Goal: Task Accomplishment & Management: Use online tool/utility

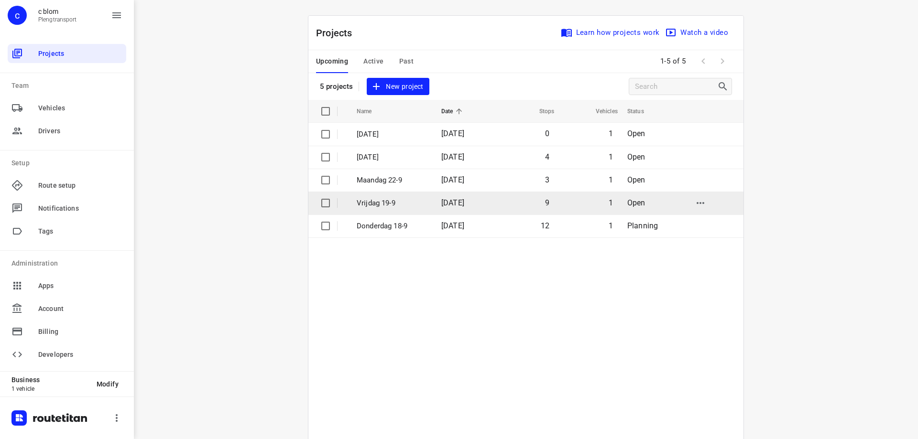
click at [423, 199] on td "Vrijdag 19-9" at bounding box center [390, 203] width 87 height 23
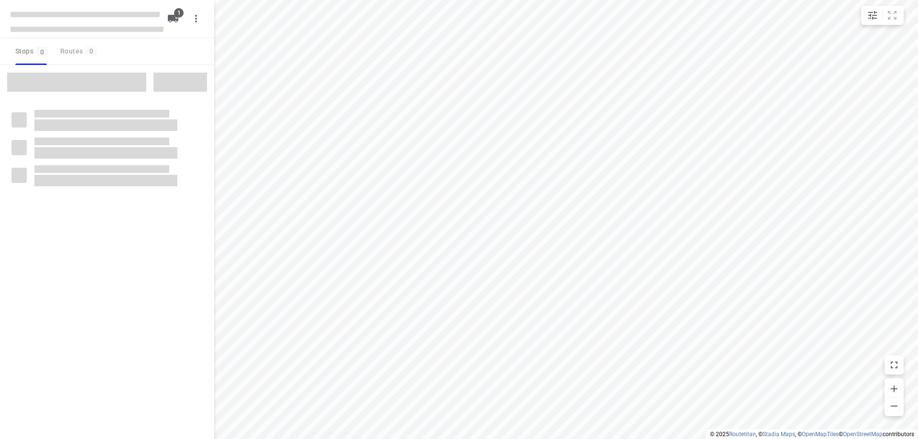
type input "distance"
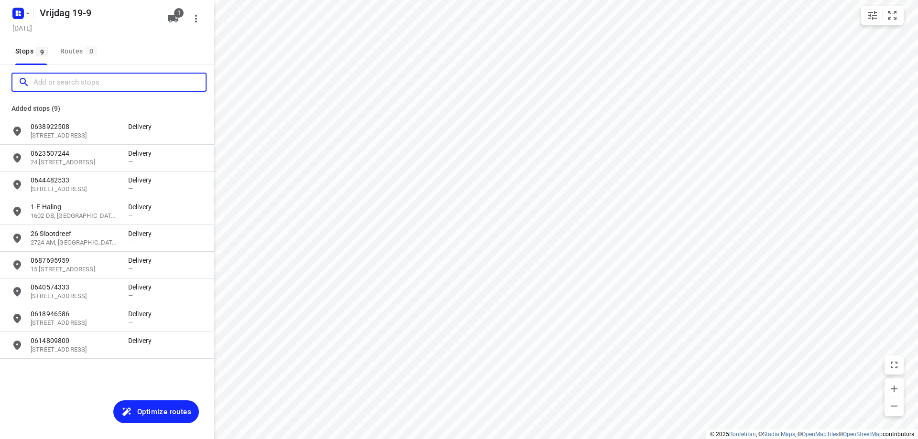
click at [65, 88] on input "Add or search stops" at bounding box center [119, 82] width 172 height 15
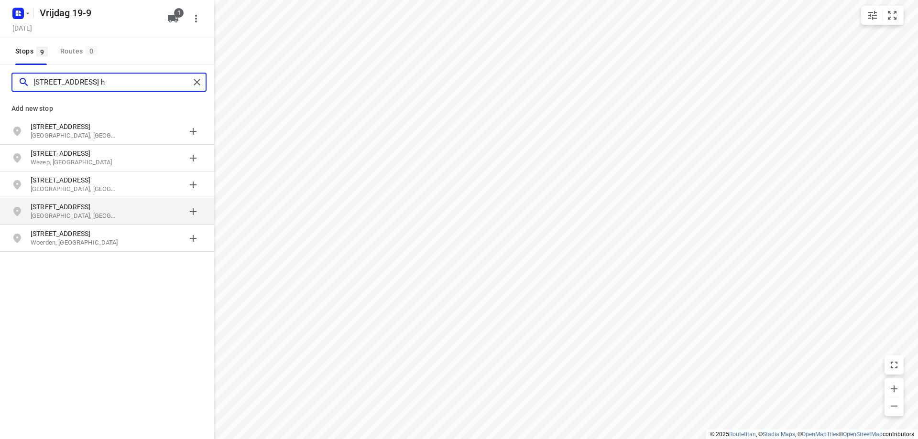
type input "[STREET_ADDRESS] h"
click at [65, 208] on p "[STREET_ADDRESS]" at bounding box center [75, 207] width 88 height 10
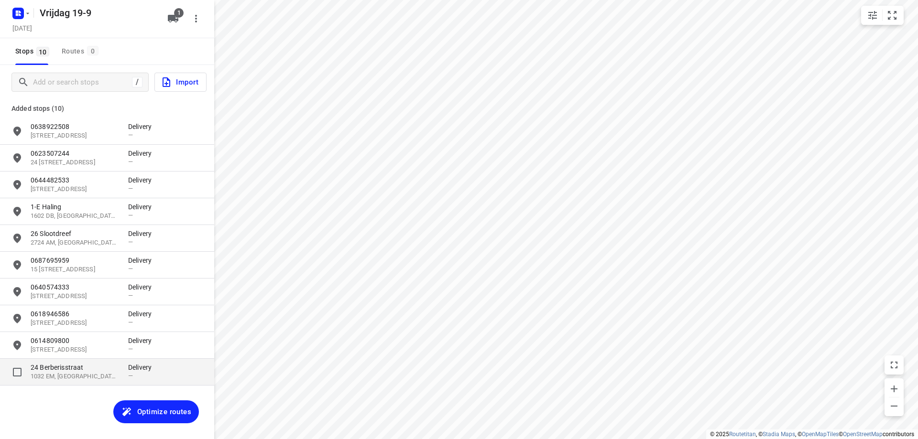
click at [80, 377] on p "1032 EM, [GEOGRAPHIC_DATA], [GEOGRAPHIC_DATA]" at bounding box center [75, 376] width 88 height 9
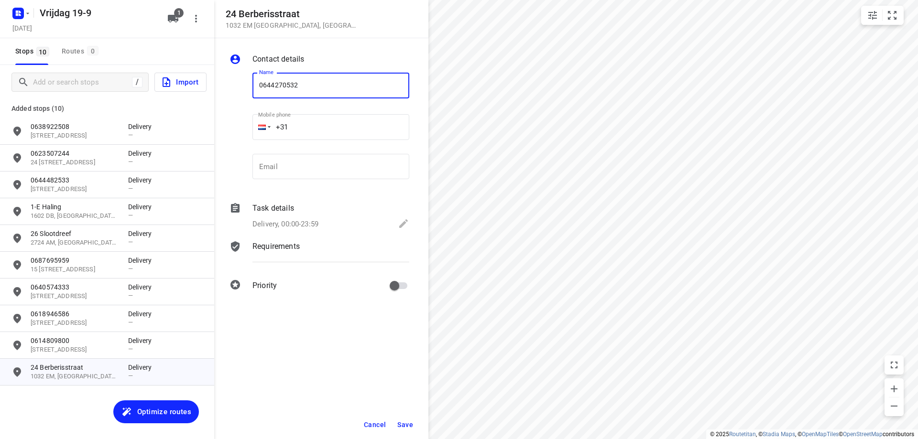
type input "0644270532"
click at [413, 424] on span "Save" at bounding box center [405, 425] width 16 height 8
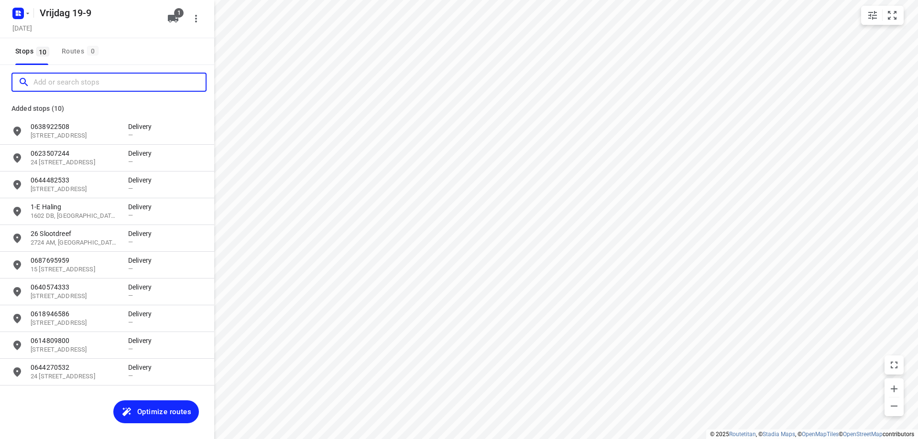
click at [92, 88] on input "Add or search stops" at bounding box center [119, 82] width 172 height 15
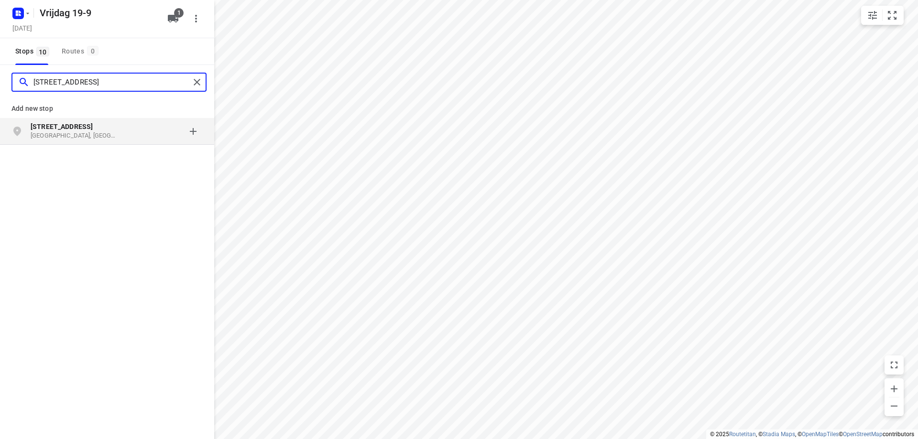
type input "[STREET_ADDRESS]"
click at [116, 131] on p "[GEOGRAPHIC_DATA], [GEOGRAPHIC_DATA]" at bounding box center [75, 135] width 88 height 9
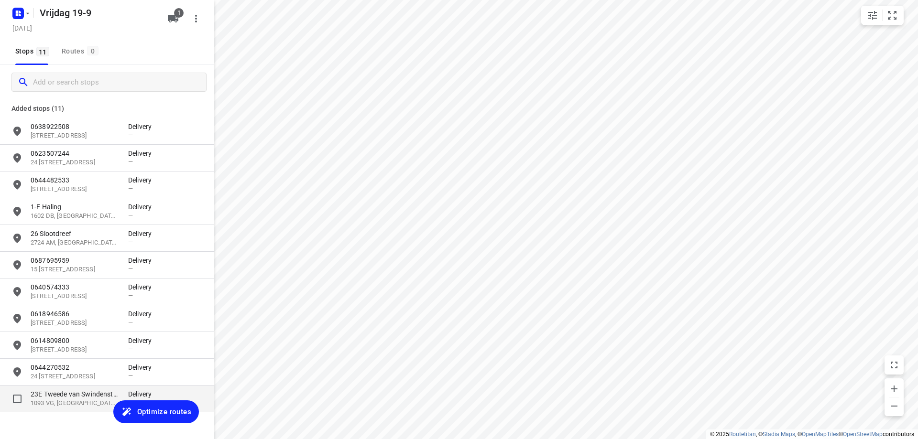
click at [65, 405] on p "1093 VG, [GEOGRAPHIC_DATA], [GEOGRAPHIC_DATA]" at bounding box center [75, 403] width 88 height 9
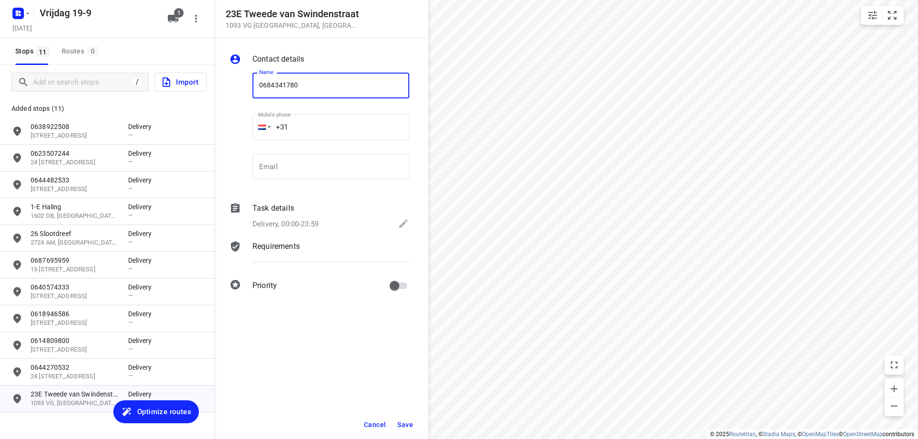
type input "0684341780"
click at [409, 419] on button "Save" at bounding box center [404, 424] width 23 height 17
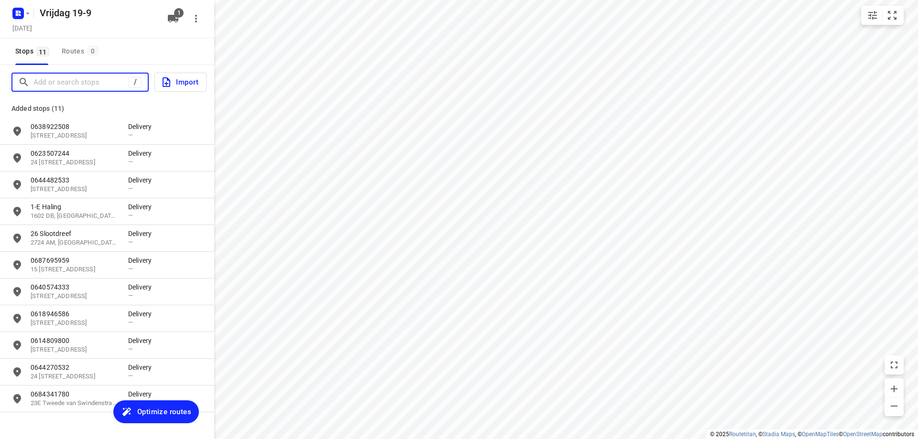
click at [50, 84] on input "Add or search stops" at bounding box center [80, 82] width 95 height 15
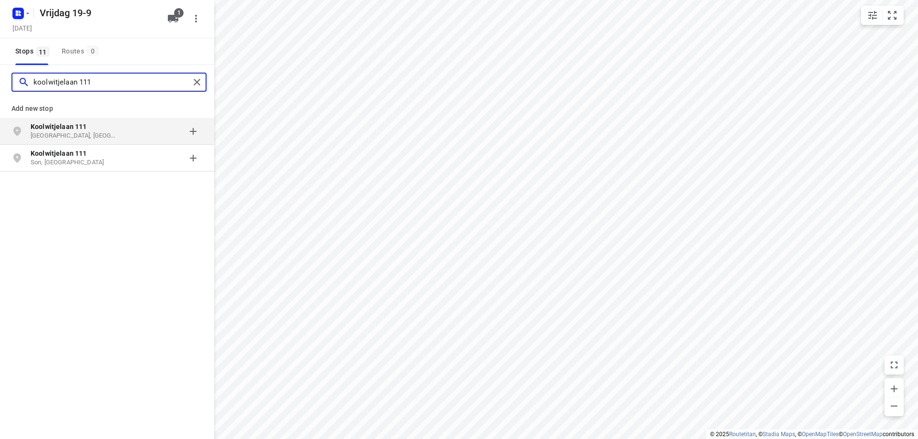
type input "koolwitjelaan 111"
click at [74, 128] on b "Koolwitjelaan 111" at bounding box center [59, 127] width 56 height 8
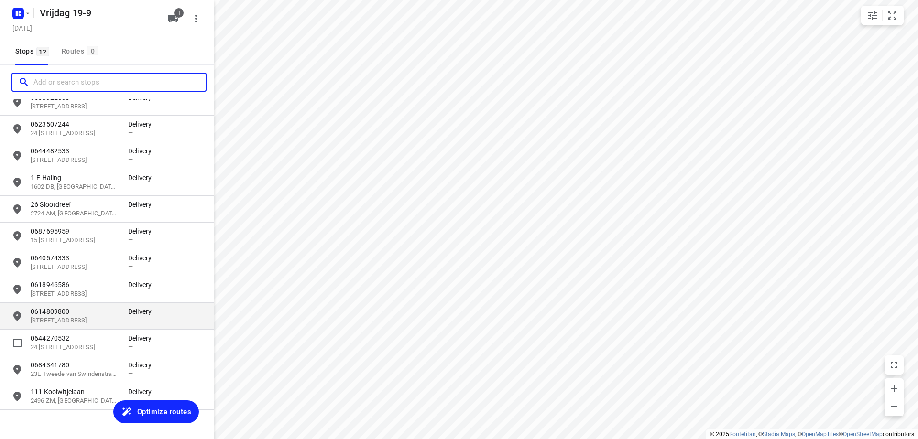
scroll to position [44, 0]
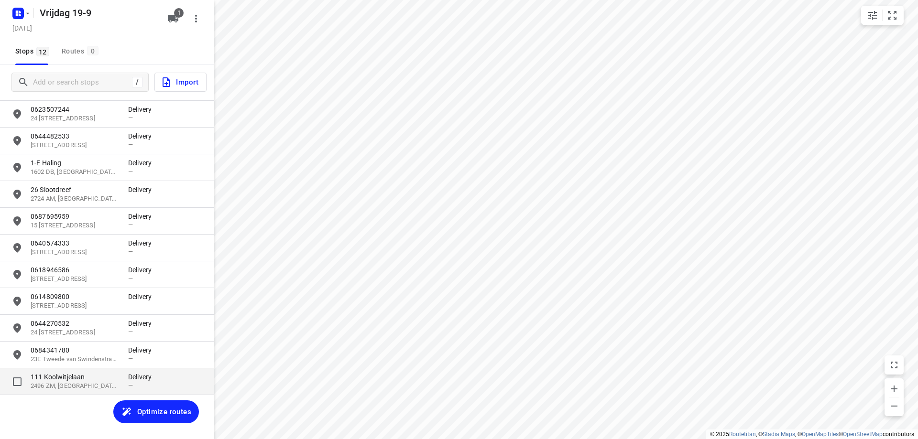
click at [81, 377] on p "111 Koolwitjelaan" at bounding box center [75, 377] width 88 height 10
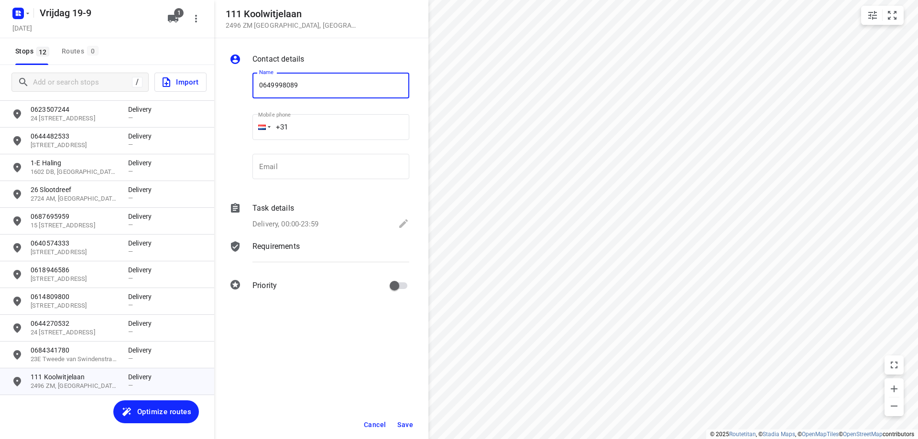
type input "0649998089"
click at [405, 421] on span "Save" at bounding box center [405, 425] width 16 height 8
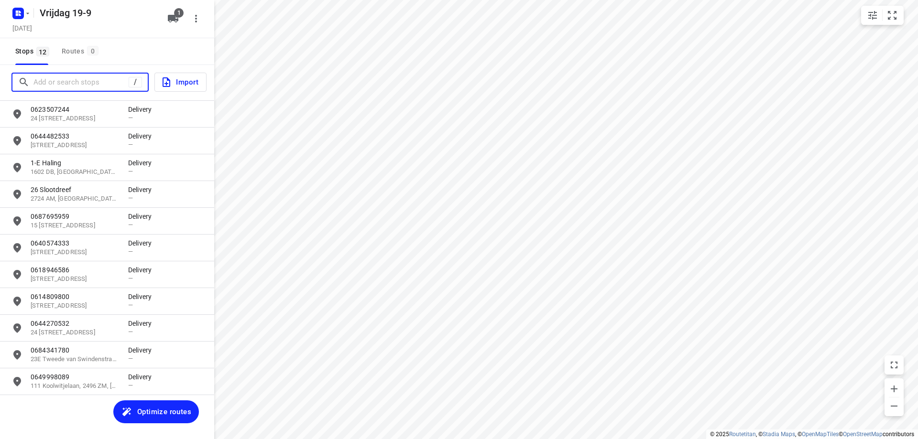
click at [101, 82] on input "Add or search stops" at bounding box center [80, 82] width 95 height 15
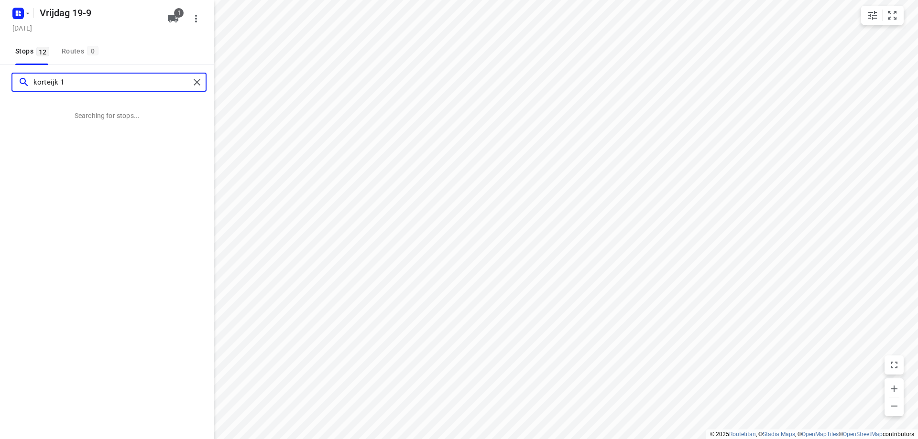
click at [47, 80] on input "korteijk 1" at bounding box center [111, 82] width 156 height 15
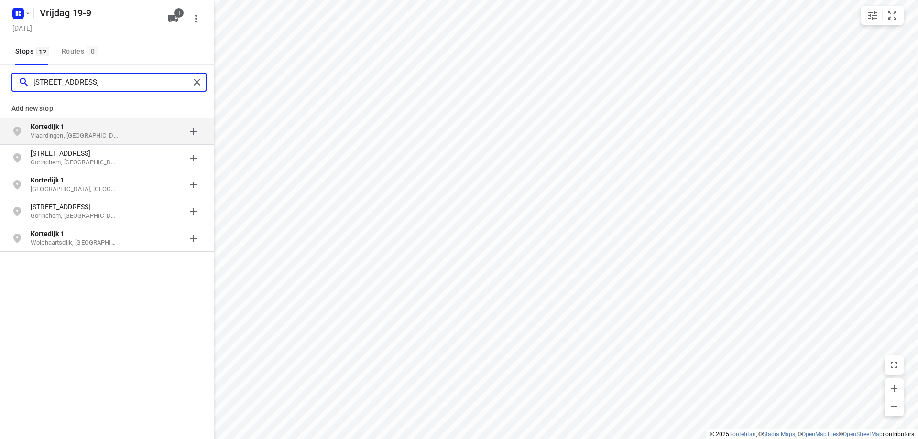
type input "[STREET_ADDRESS]"
click at [72, 126] on p "Kortedijk 1" at bounding box center [75, 127] width 88 height 10
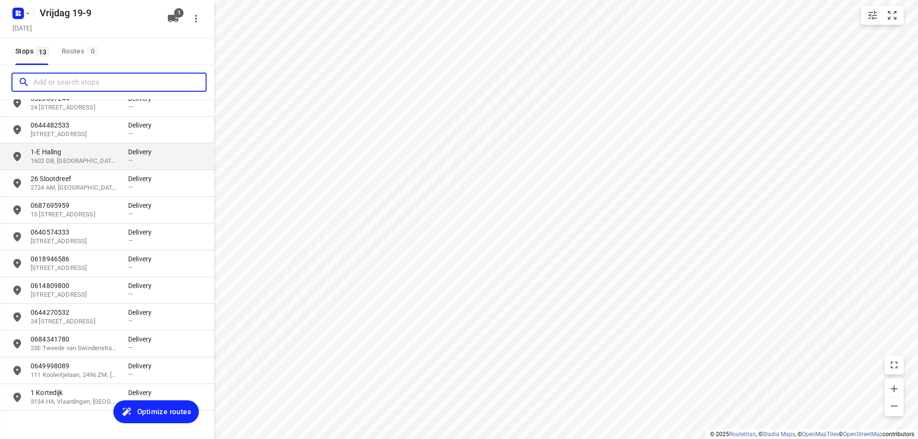
scroll to position [71, 0]
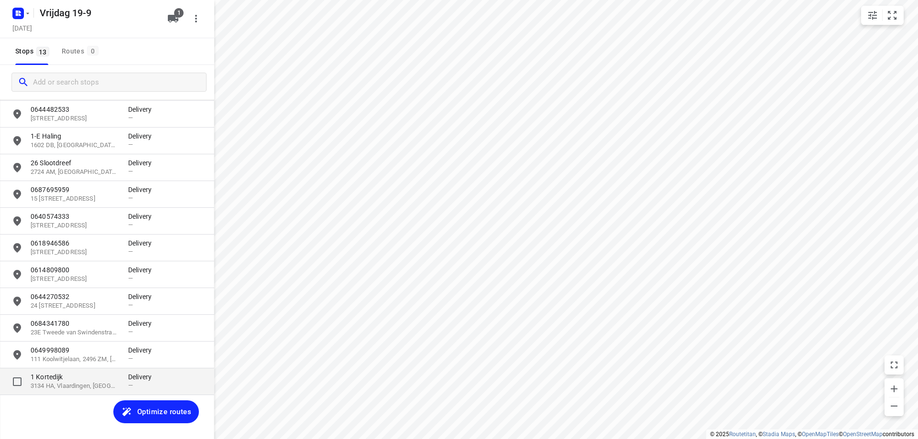
click at [98, 381] on p "1 Kortedijk" at bounding box center [75, 377] width 88 height 10
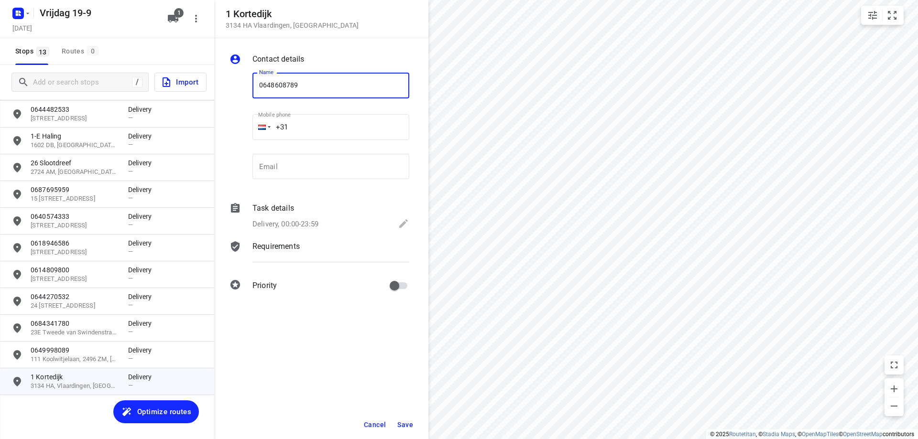
type input "0648608789"
click at [403, 425] on span "Save" at bounding box center [405, 425] width 16 height 8
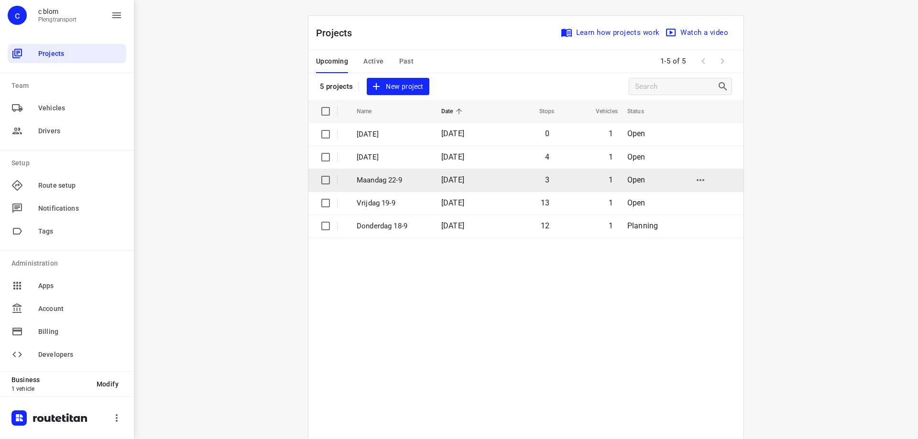
click at [388, 174] on td "Maandag 22-9" at bounding box center [390, 180] width 87 height 23
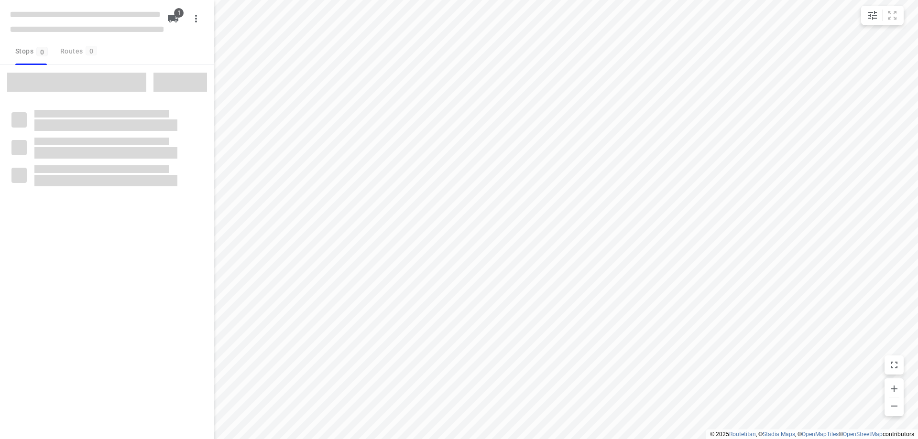
type input "distance"
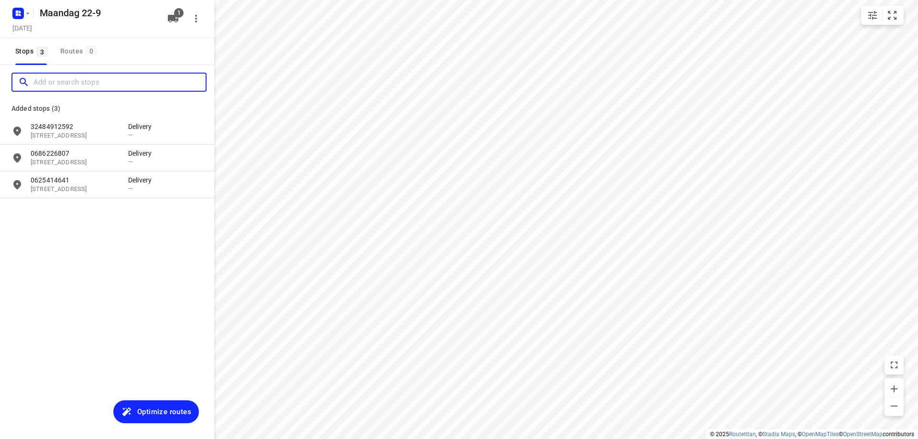
click at [94, 84] on input "Add or search stops" at bounding box center [119, 82] width 172 height 15
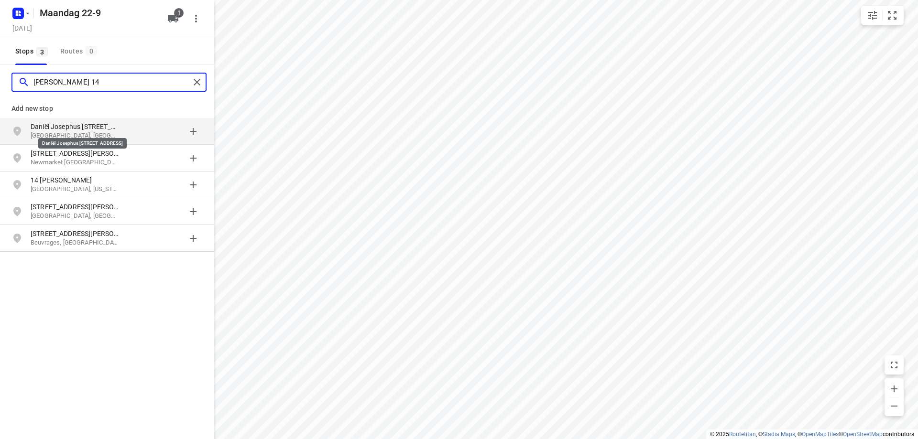
type input "[PERSON_NAME] 14"
click at [89, 130] on p "Daniël Josephus [STREET_ADDRESS]" at bounding box center [75, 127] width 88 height 10
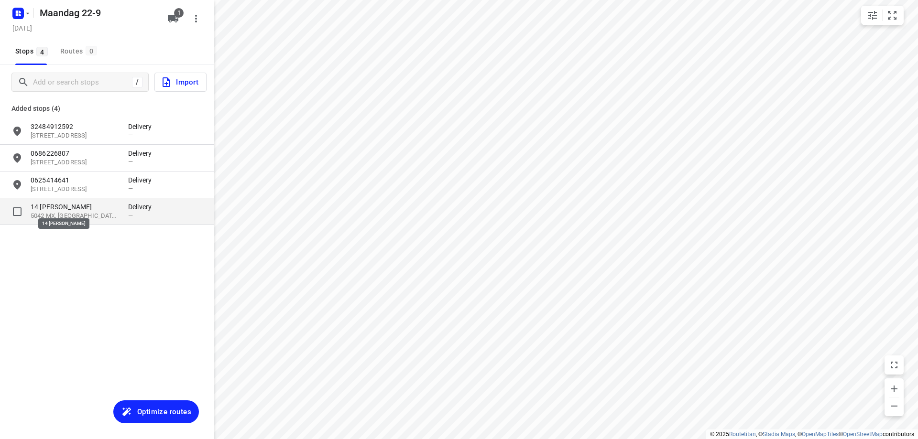
click at [86, 207] on p "14 [PERSON_NAME]" at bounding box center [75, 207] width 88 height 10
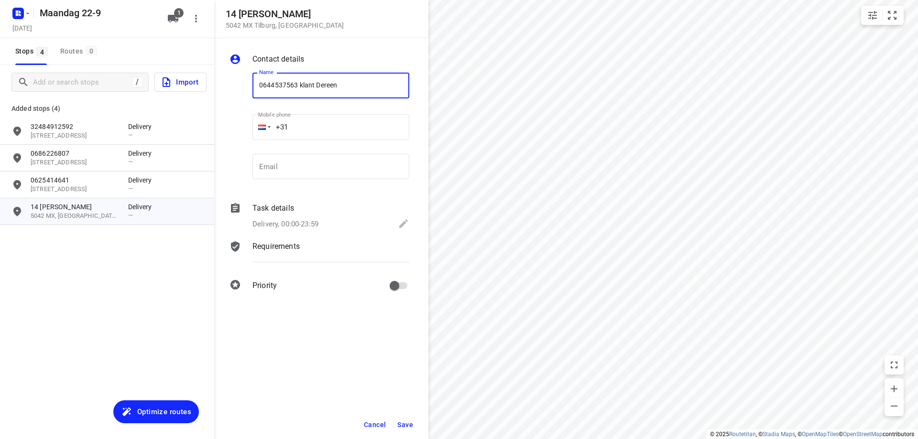
type input "0644537563 klant Dereen"
click at [405, 424] on span "Save" at bounding box center [405, 425] width 16 height 8
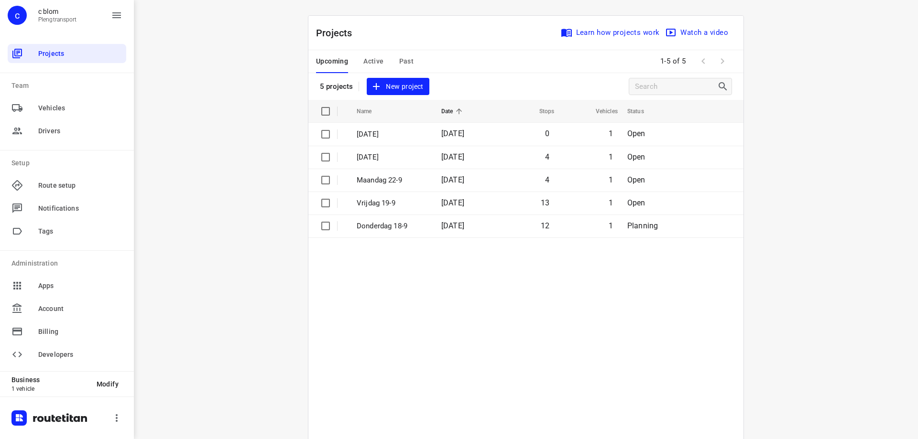
click at [403, 87] on span "New project" at bounding box center [397, 87] width 51 height 12
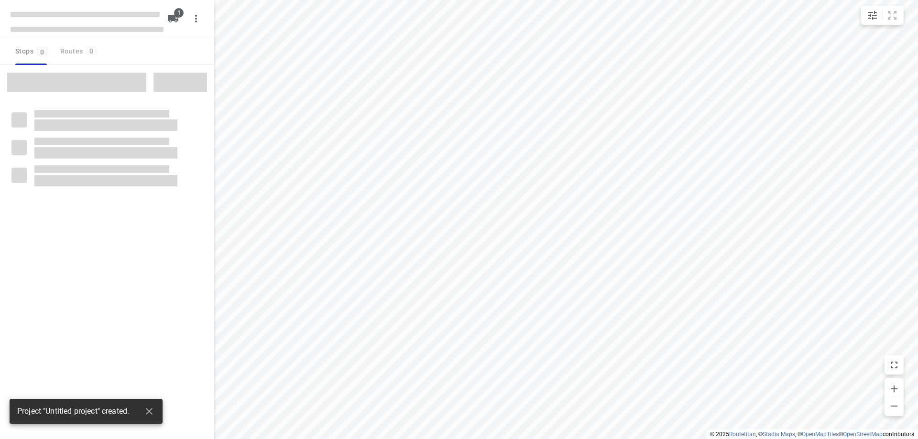
type input "distance"
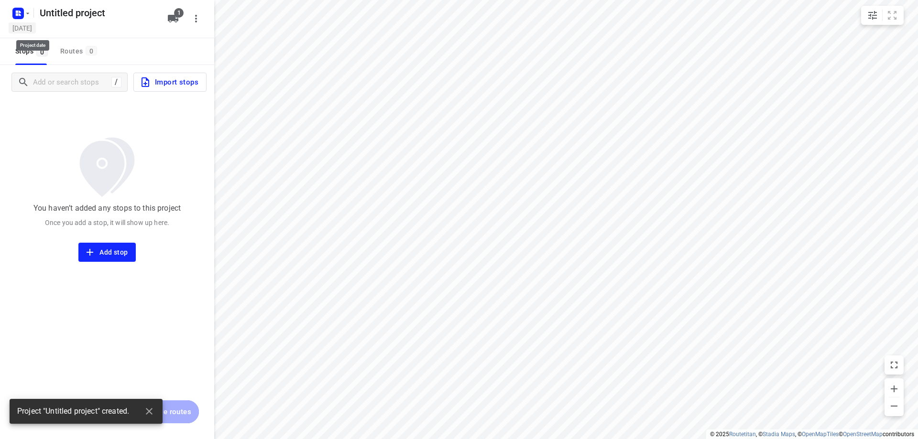
click at [28, 27] on h5 "[DATE]" at bounding box center [22, 27] width 27 height 11
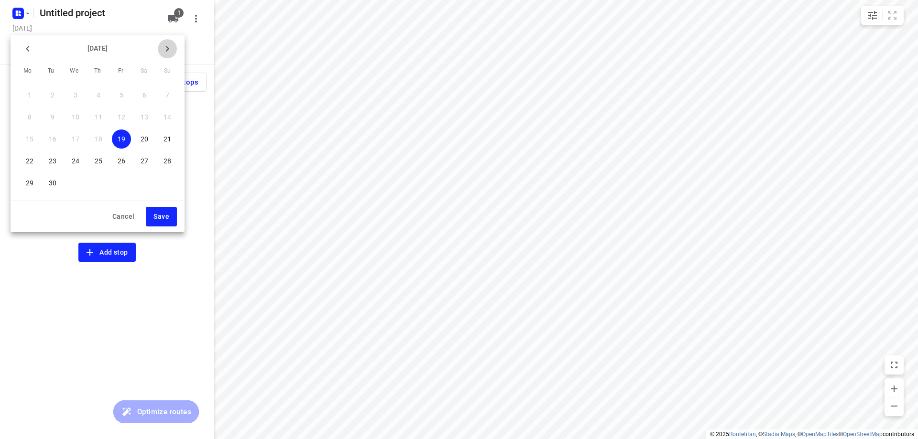
click at [170, 45] on icon "button" at bounding box center [167, 48] width 11 height 11
click at [98, 93] on p "2" at bounding box center [99, 95] width 4 height 10
click at [162, 215] on span "Save" at bounding box center [161, 217] width 16 height 12
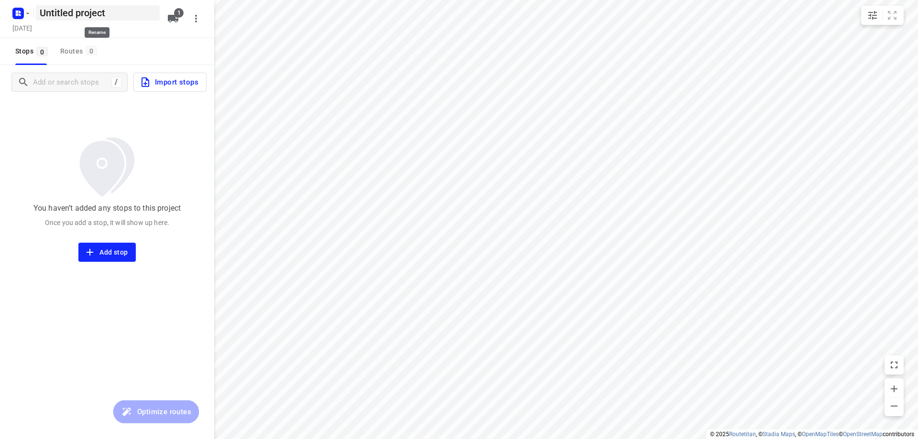
click at [102, 14] on h5 "Untitled project" at bounding box center [98, 12] width 124 height 15
click at [113, 12] on input "Untitled project" at bounding box center [98, 12] width 124 height 15
type input "[DATE]"
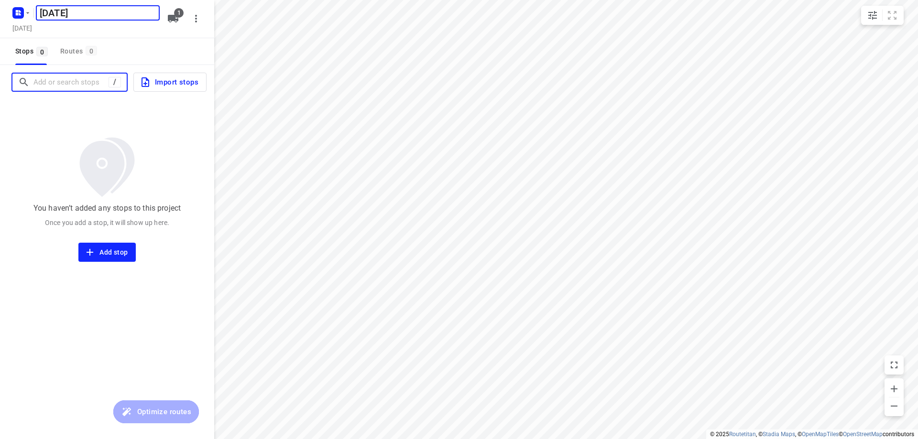
click at [53, 83] on input "Add or search stops" at bounding box center [70, 82] width 75 height 15
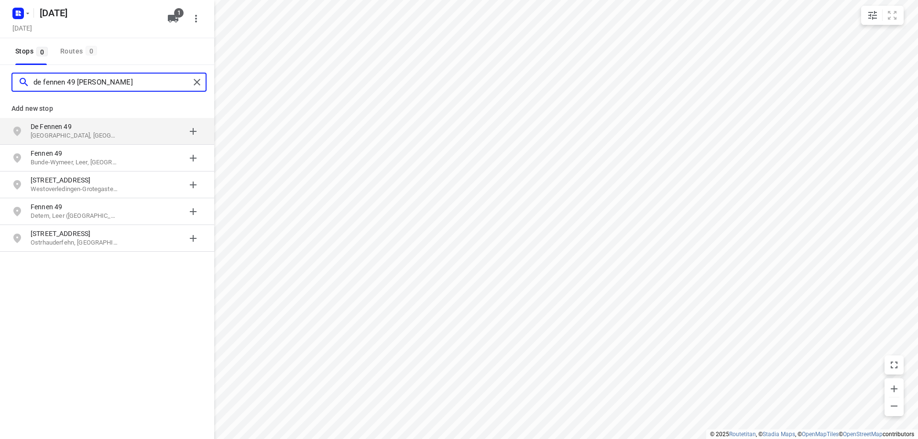
type input "de fennen 49 [PERSON_NAME]"
click at [66, 130] on p "De Fennen 49" at bounding box center [75, 127] width 88 height 10
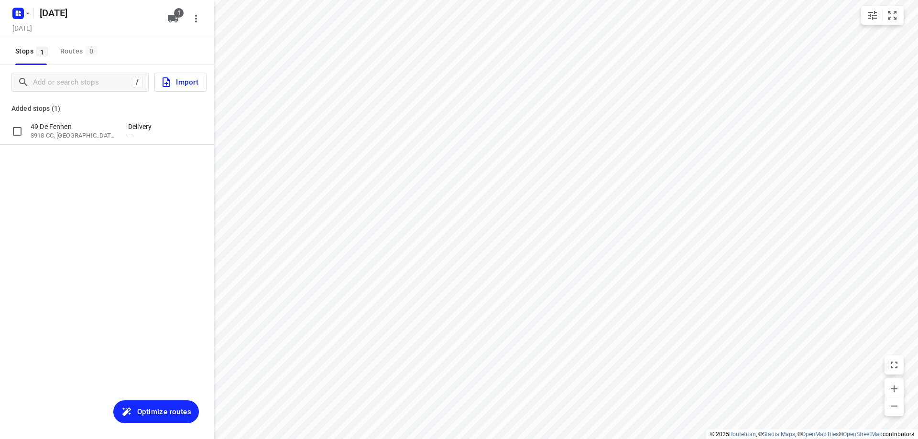
click at [66, 130] on p "49 De Fennen" at bounding box center [75, 127] width 88 height 10
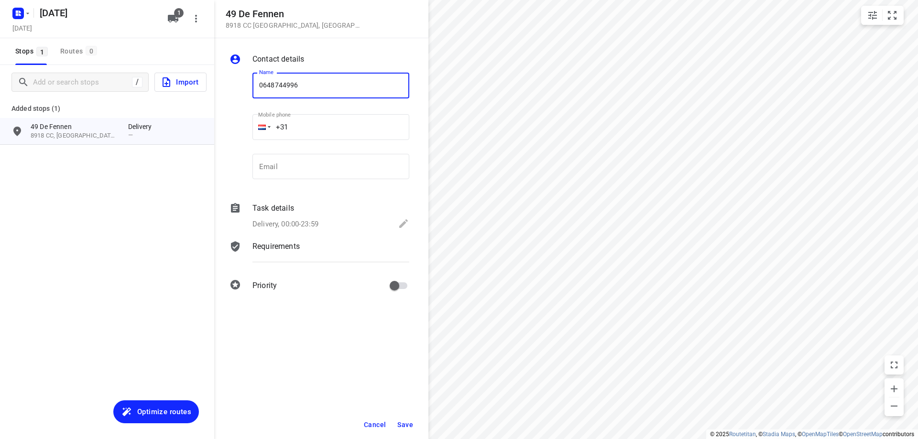
type input "0648744996"
click at [404, 423] on span "Save" at bounding box center [405, 425] width 16 height 8
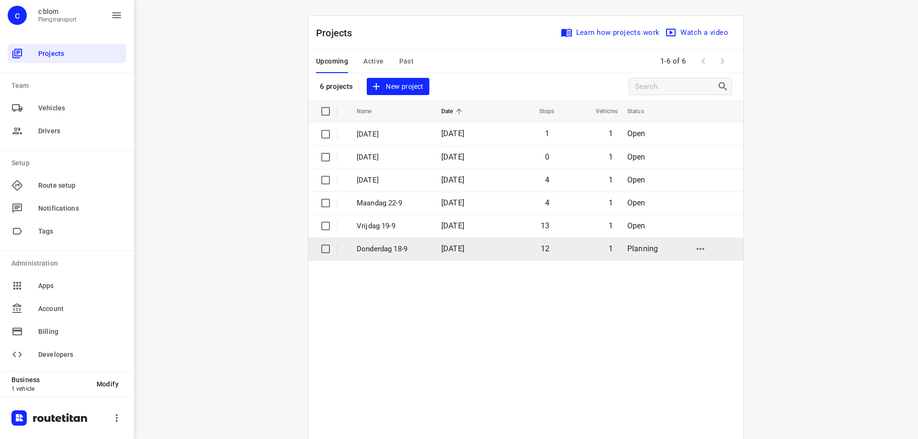
click at [411, 253] on p "Donderdag 18-9" at bounding box center [392, 249] width 70 height 11
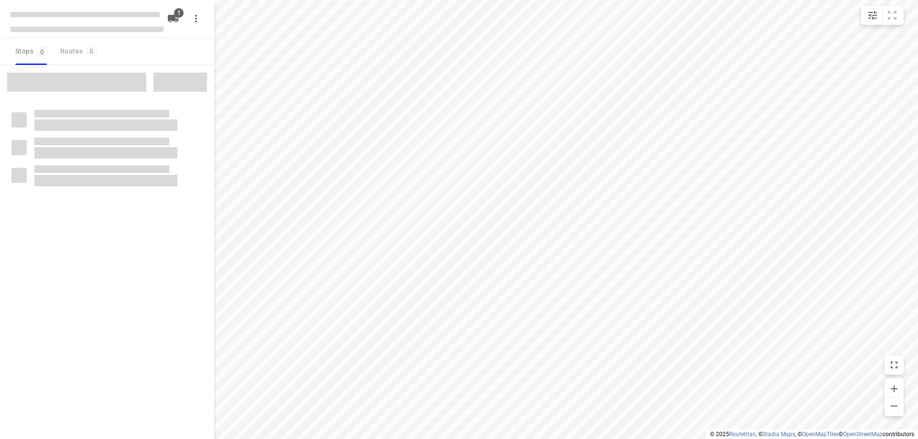
type input "distance"
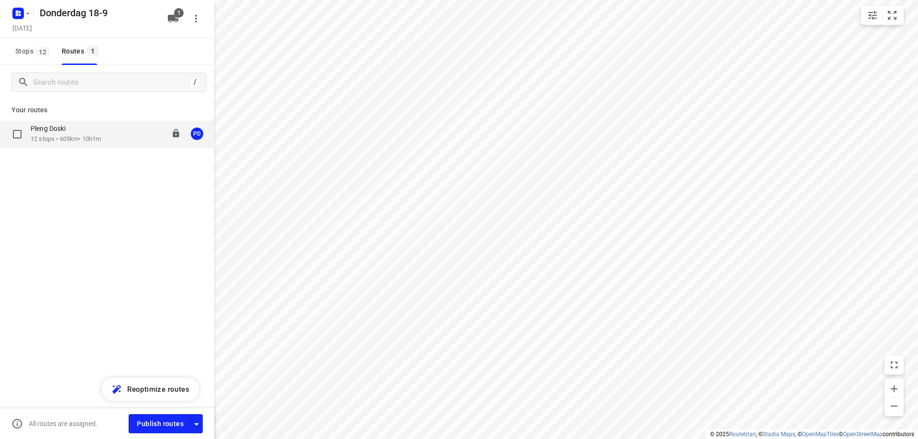
click at [106, 133] on div "Pleng Doski 12 stops • 603km • 10h1m 08:00-18:00 PD" at bounding box center [123, 134] width 184 height 20
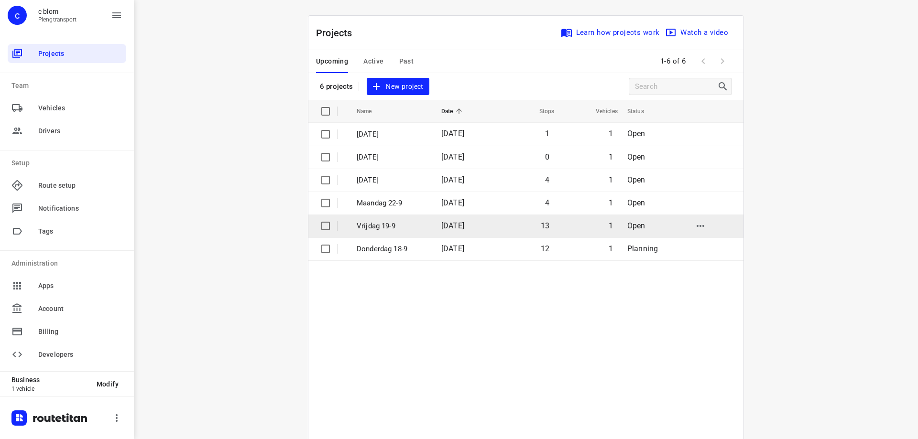
click at [494, 228] on td "[DATE]" at bounding box center [464, 226] width 61 height 23
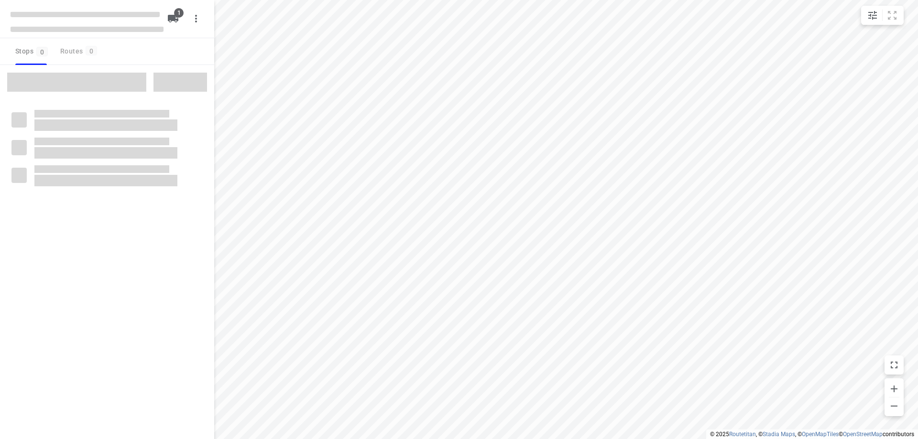
type input "distance"
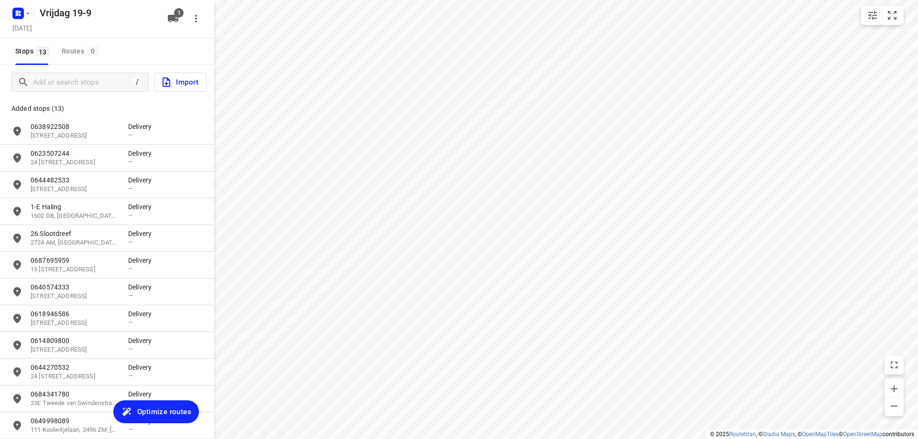
click at [144, 414] on span "Optimize routes" at bounding box center [164, 412] width 54 height 12
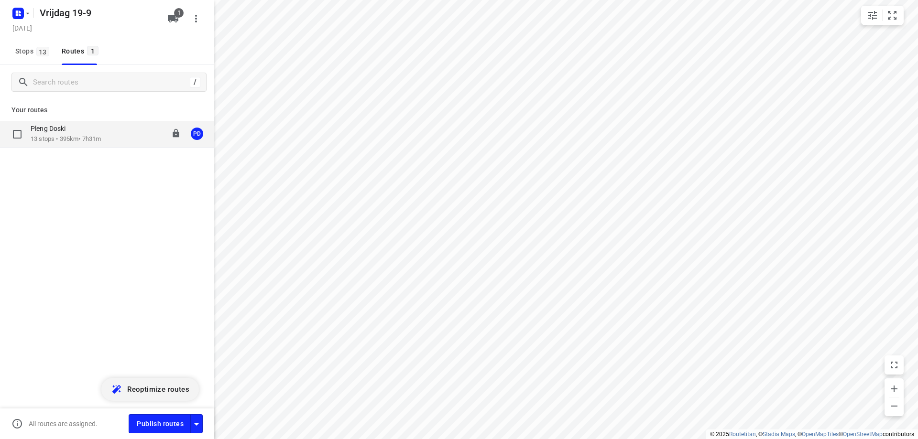
click at [60, 137] on p "13 stops • 395km • 7h31m" at bounding box center [66, 139] width 70 height 9
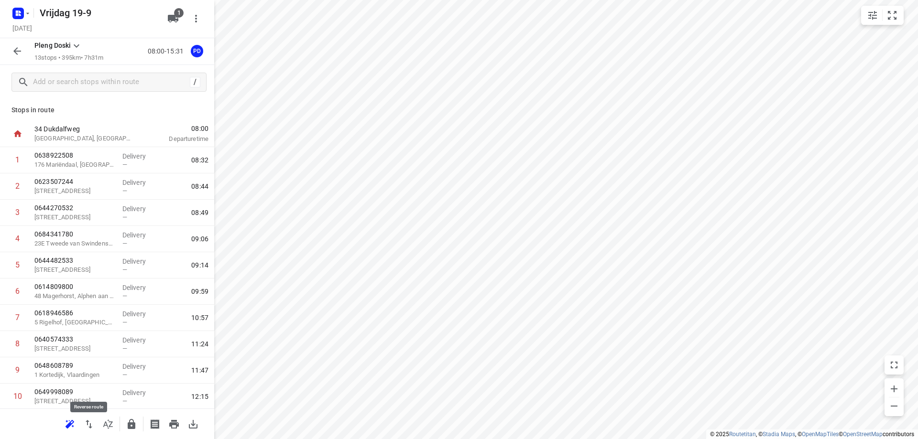
click at [91, 422] on icon "button" at bounding box center [88, 424] width 11 height 11
